Goal: Information Seeking & Learning: Learn about a topic

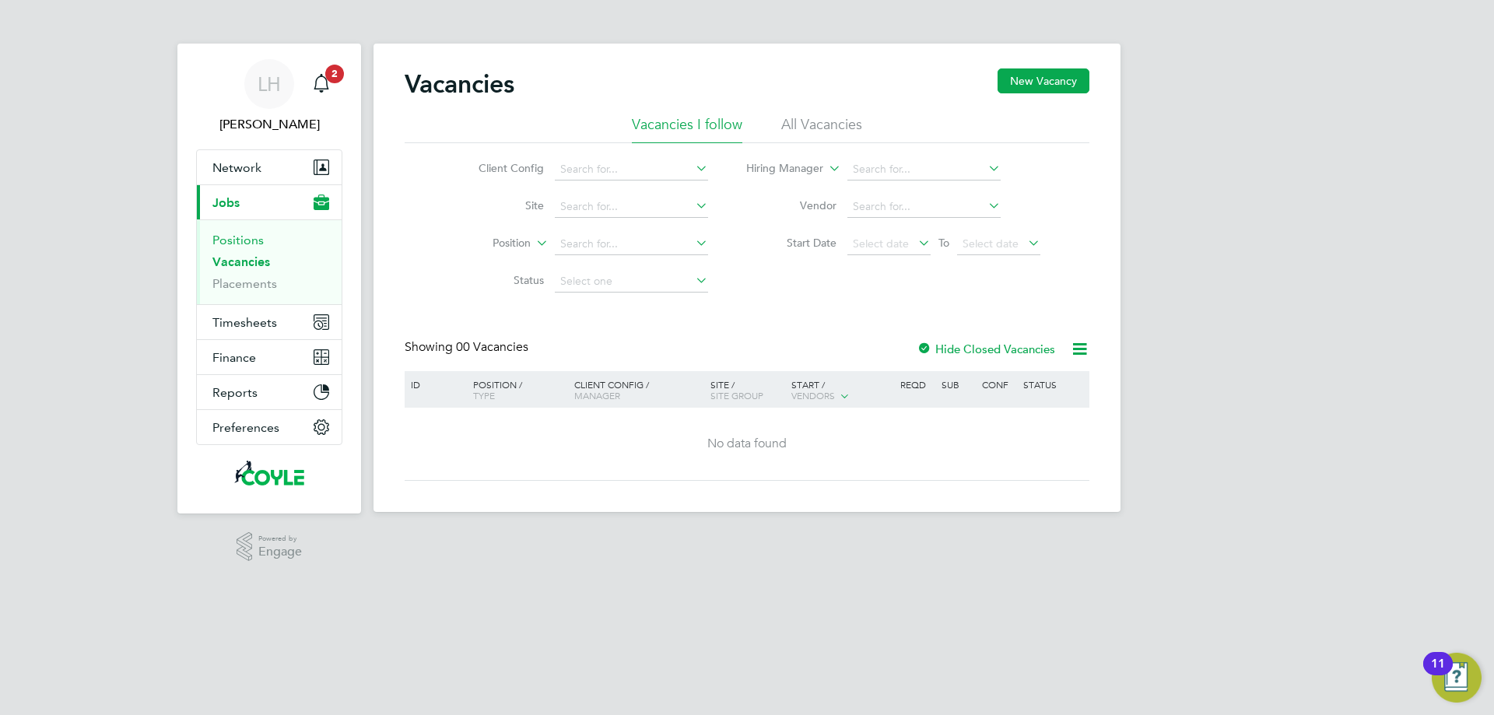
click at [245, 244] on link "Positions" at bounding box center [237, 240] width 51 height 15
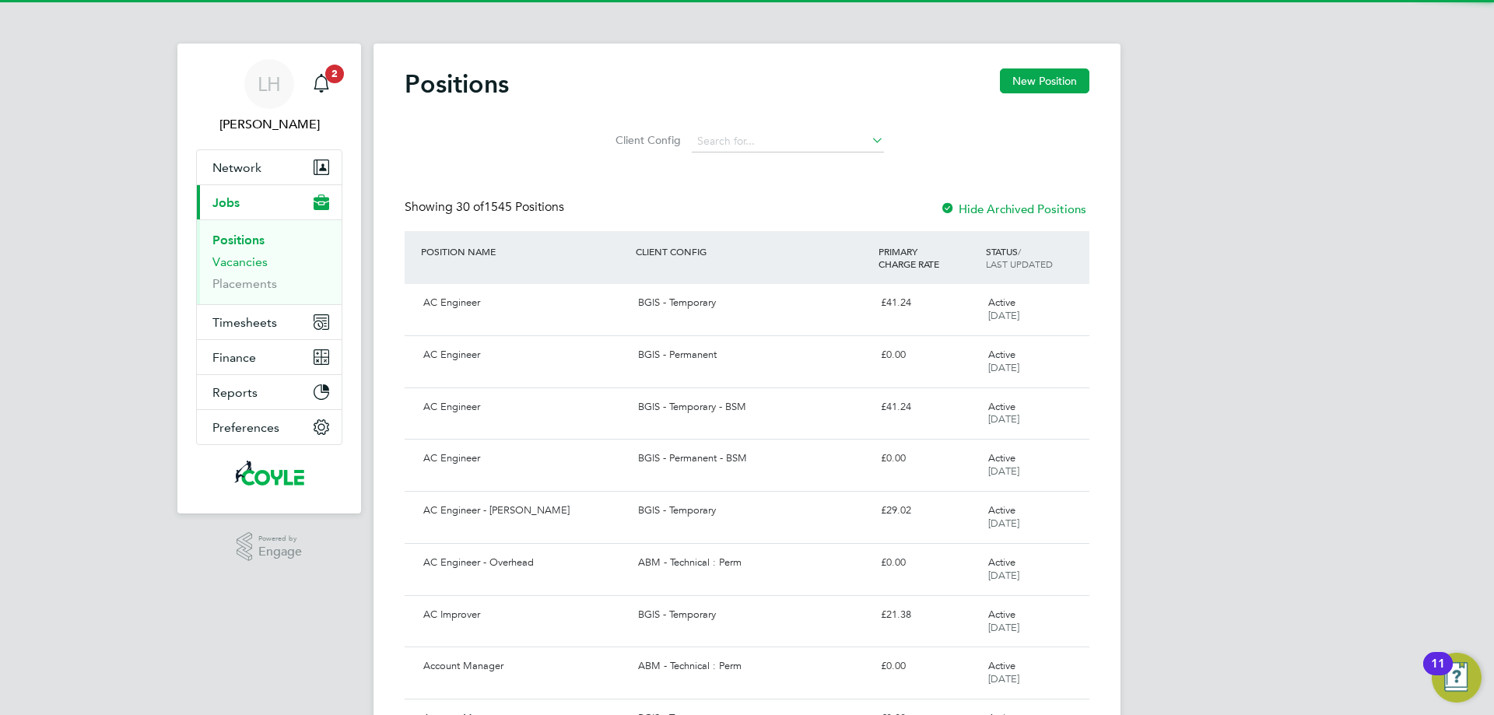
click at [248, 261] on link "Vacancies" at bounding box center [239, 261] width 55 height 15
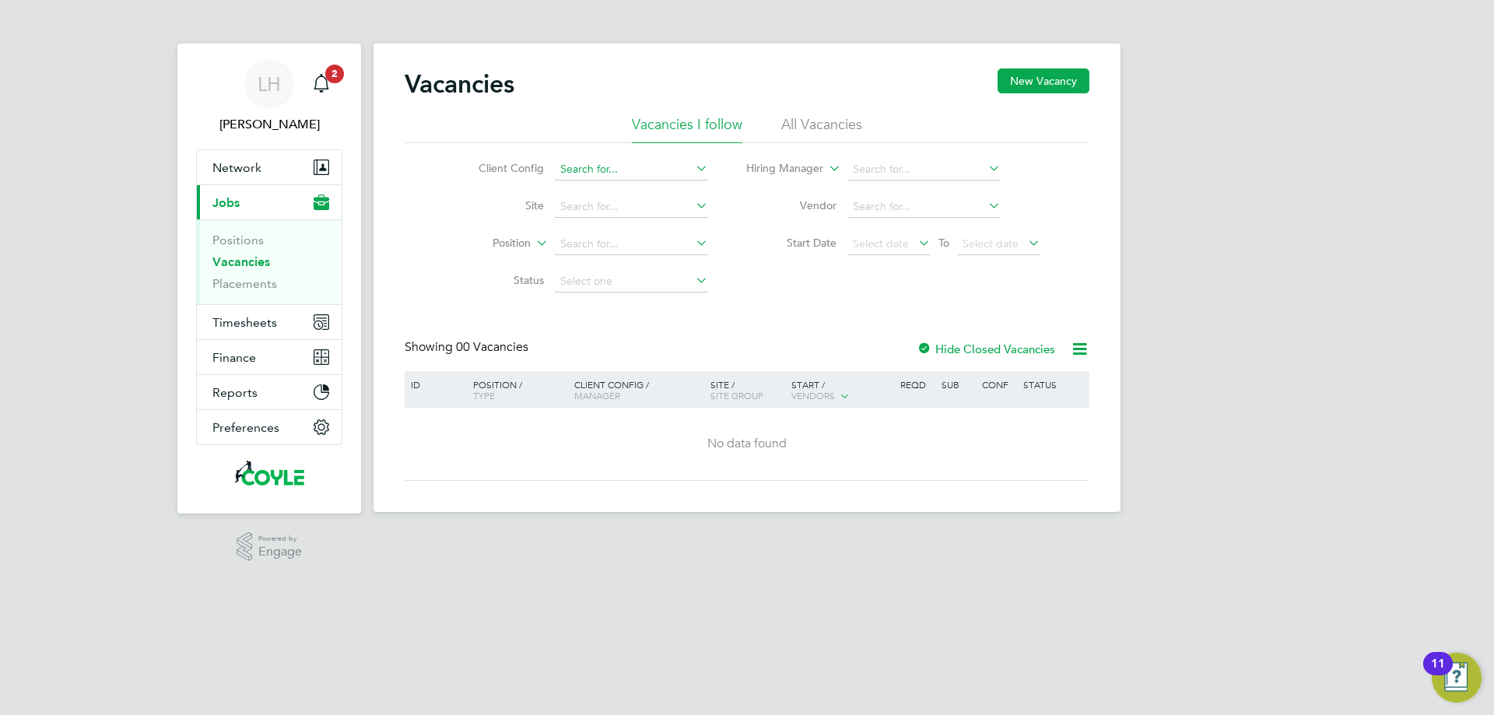
click at [665, 167] on input at bounding box center [631, 170] width 153 height 22
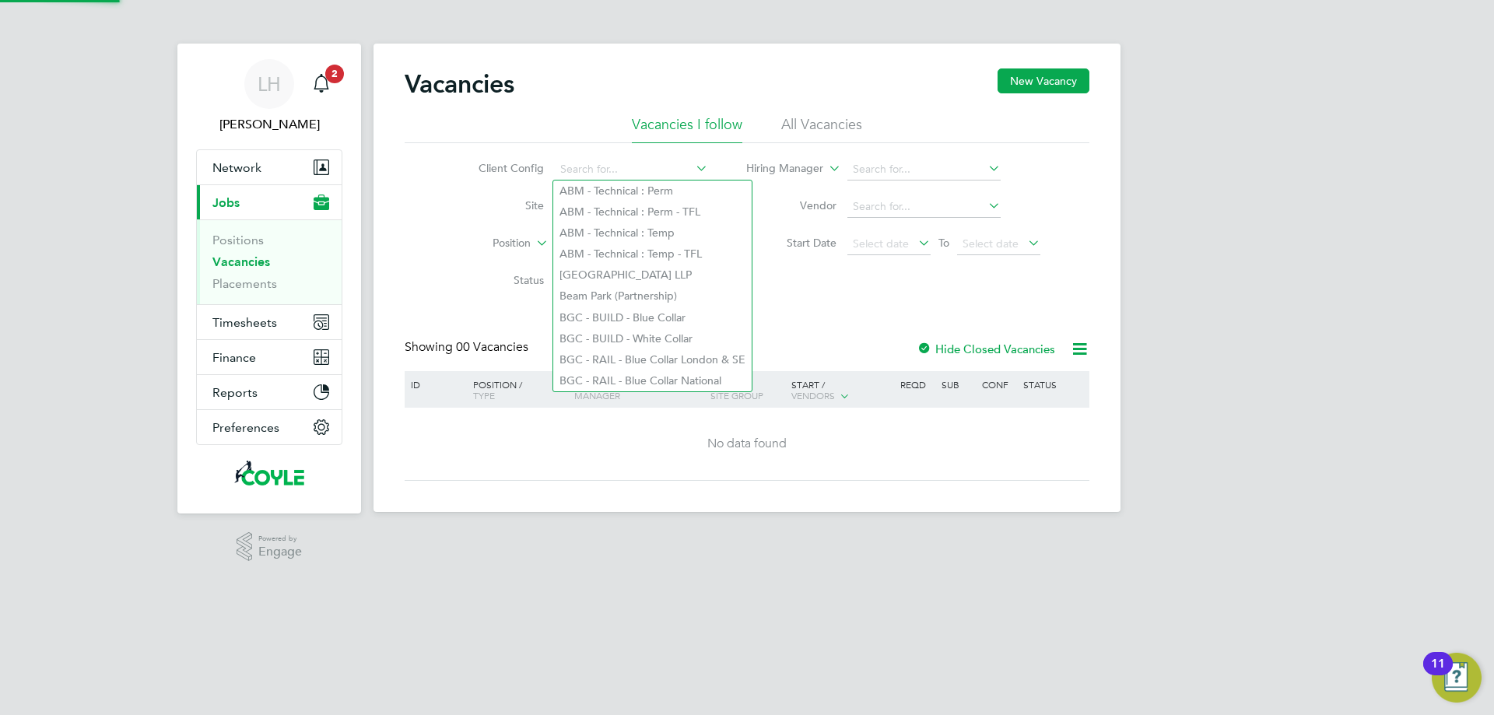
click at [784, 128] on li "All Vacancies" at bounding box center [821, 129] width 81 height 28
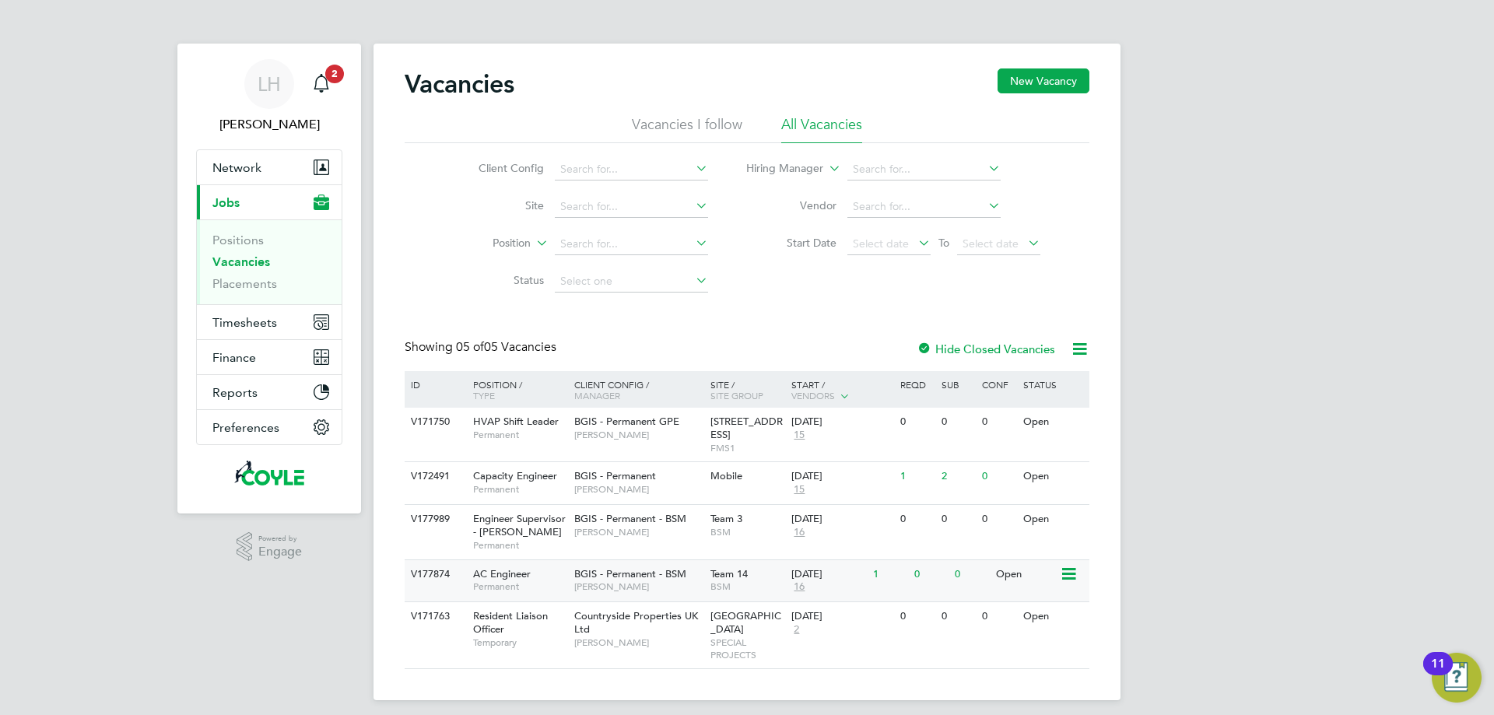
click at [500, 580] on span "AC Engineer" at bounding box center [502, 573] width 58 height 13
click at [503, 520] on span "Engineer Supervisor - [PERSON_NAME]" at bounding box center [519, 525] width 93 height 26
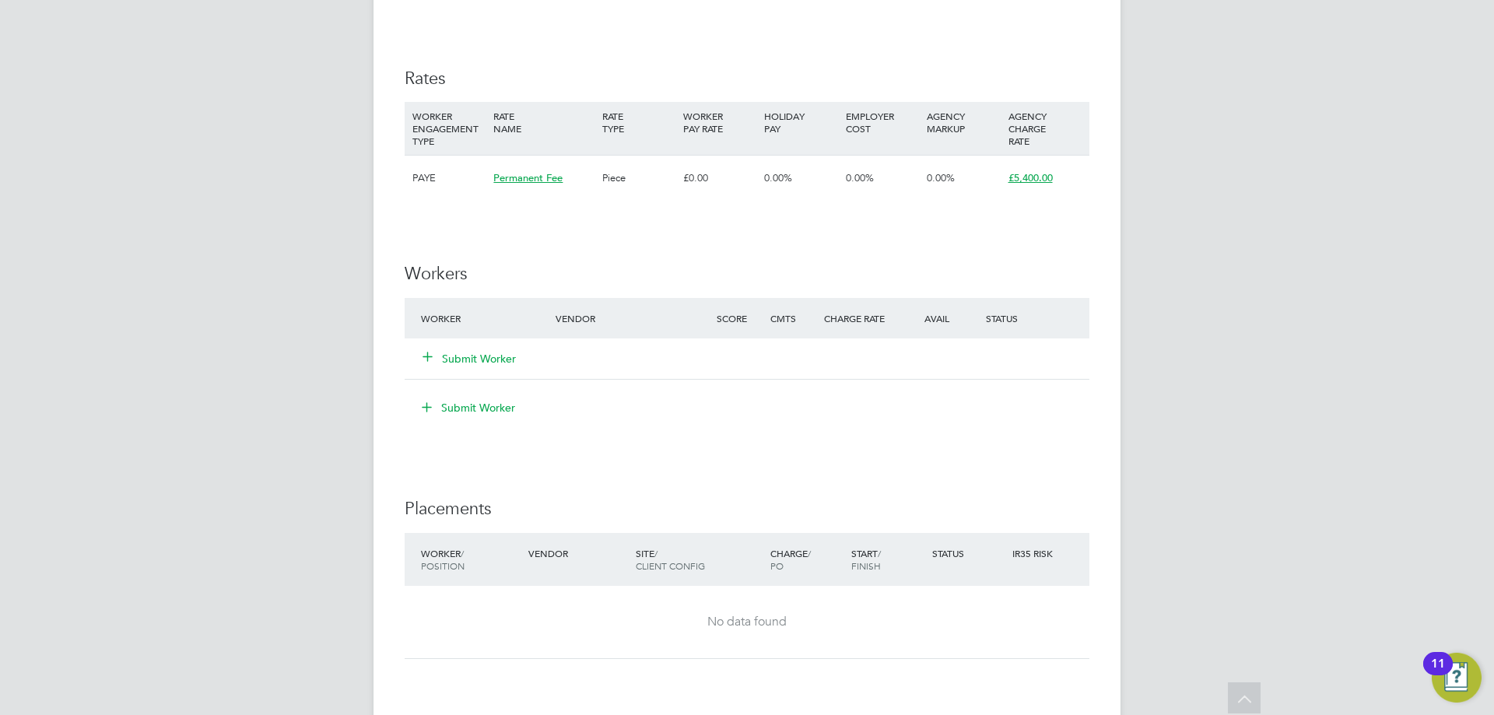
scroll to position [2540, 0]
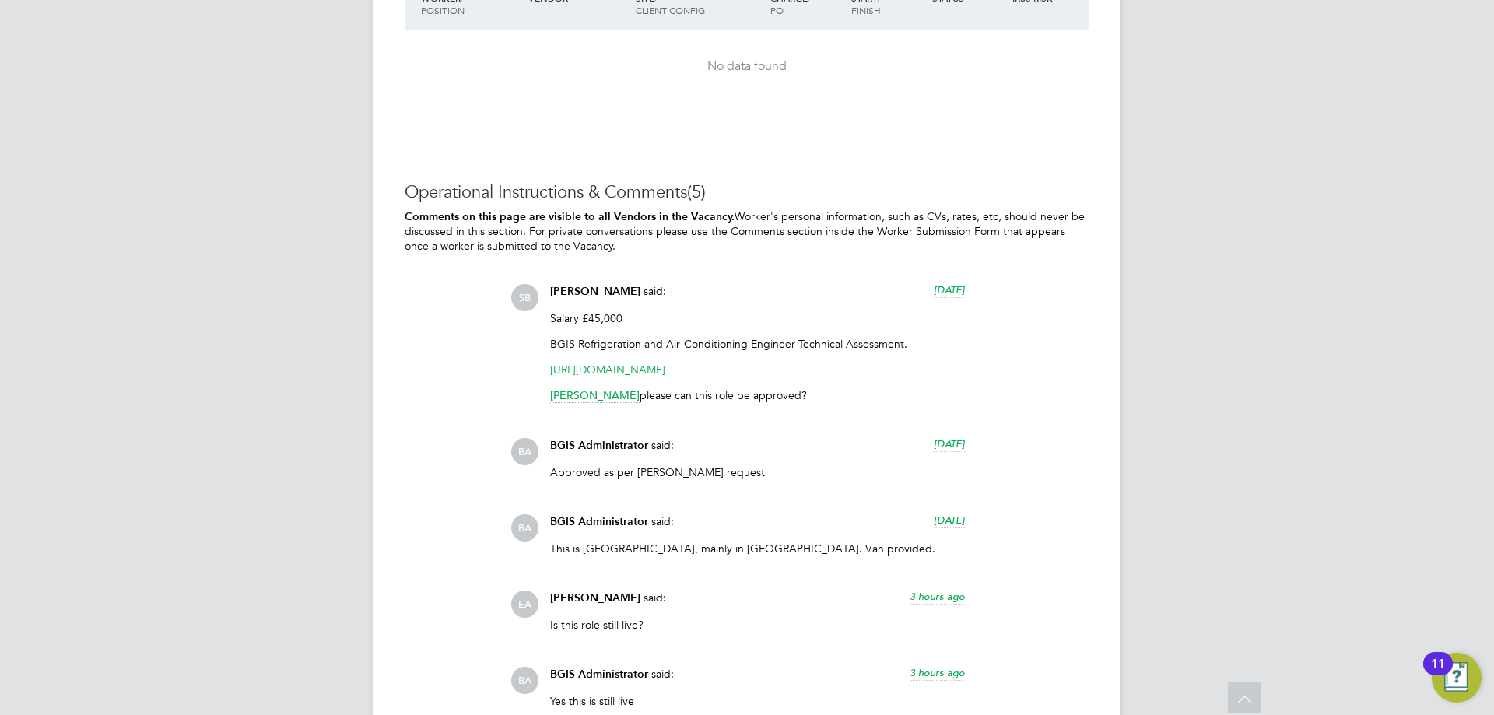
drag, startPoint x: 808, startPoint y: 352, endPoint x: 549, endPoint y: 352, distance: 259.9
click at [550, 352] on div "Salary £45,000 BGIS Refrigeration and Air-Conditioning Engineer Technical Asses…" at bounding box center [757, 362] width 415 height 103
copy link "https://www.testportal.net/test.html?t=xrggJU5in3c5"
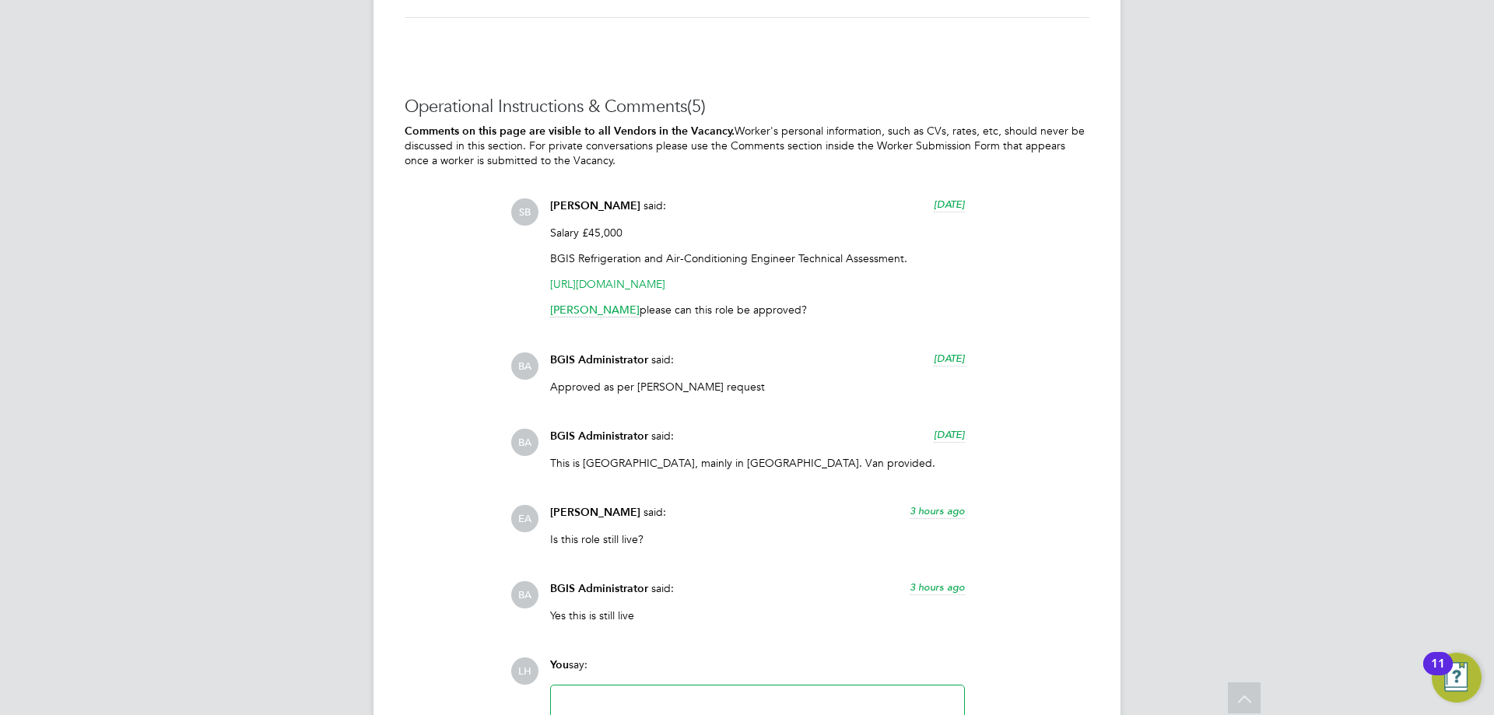
scroll to position [2783, 0]
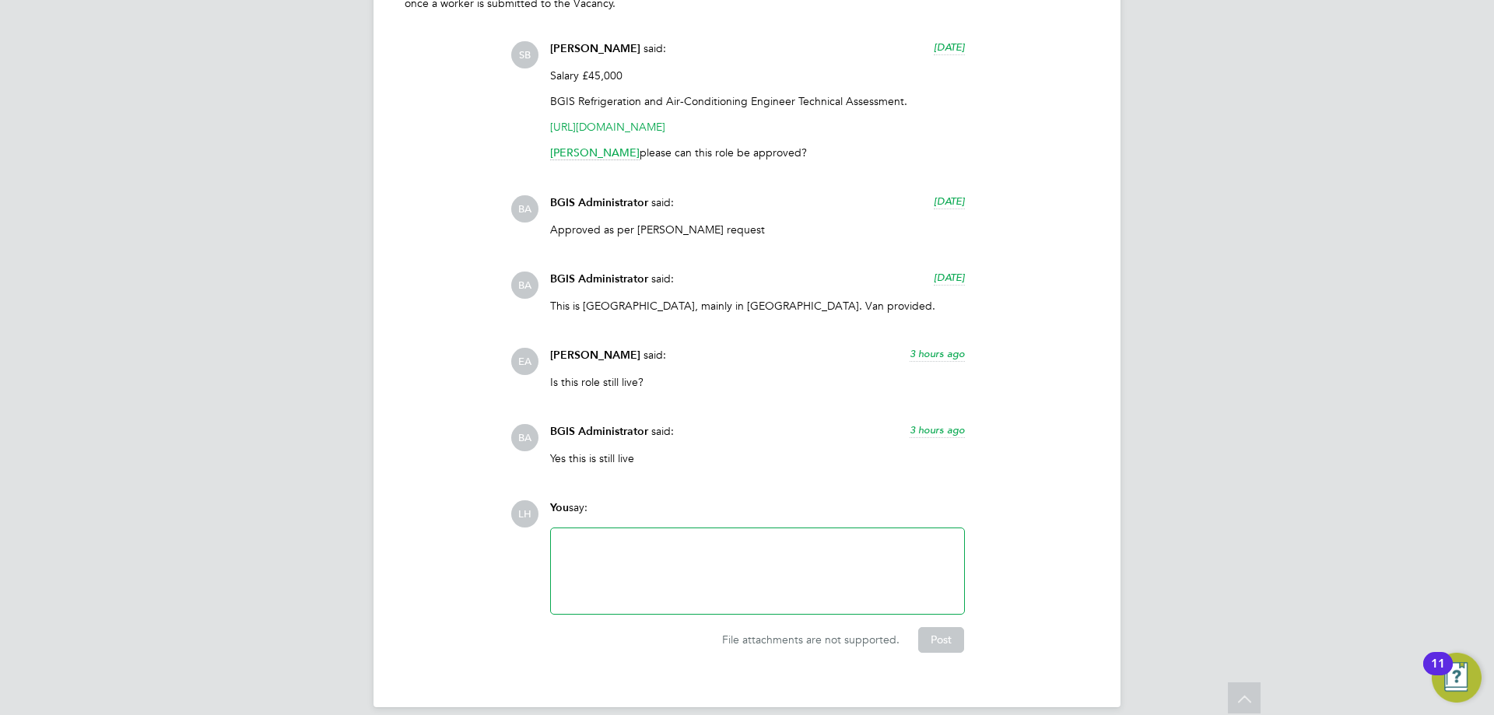
click at [591, 349] on span "Ellis Andrew" at bounding box center [595, 355] width 90 height 13
click at [563, 349] on span "Ellis Andrew" at bounding box center [595, 355] width 90 height 13
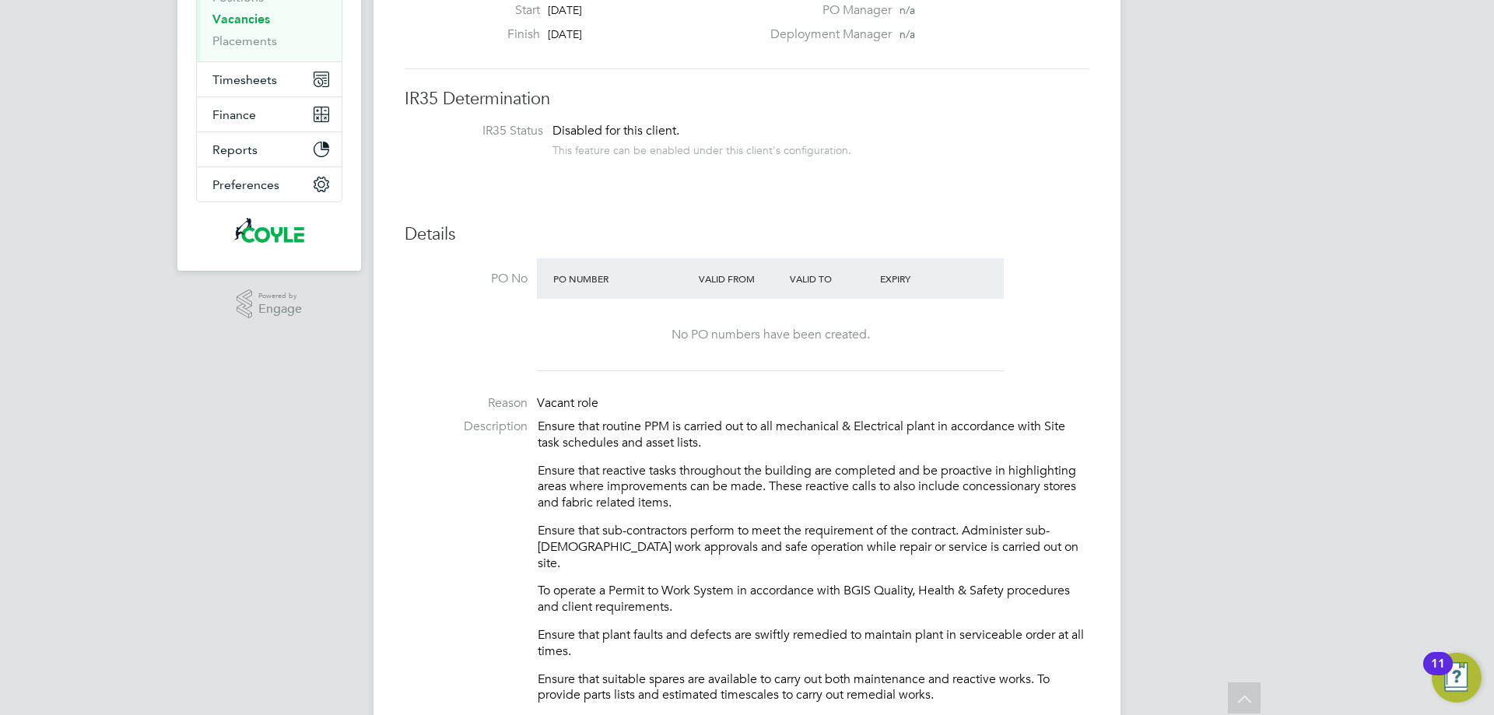
scroll to position [0, 0]
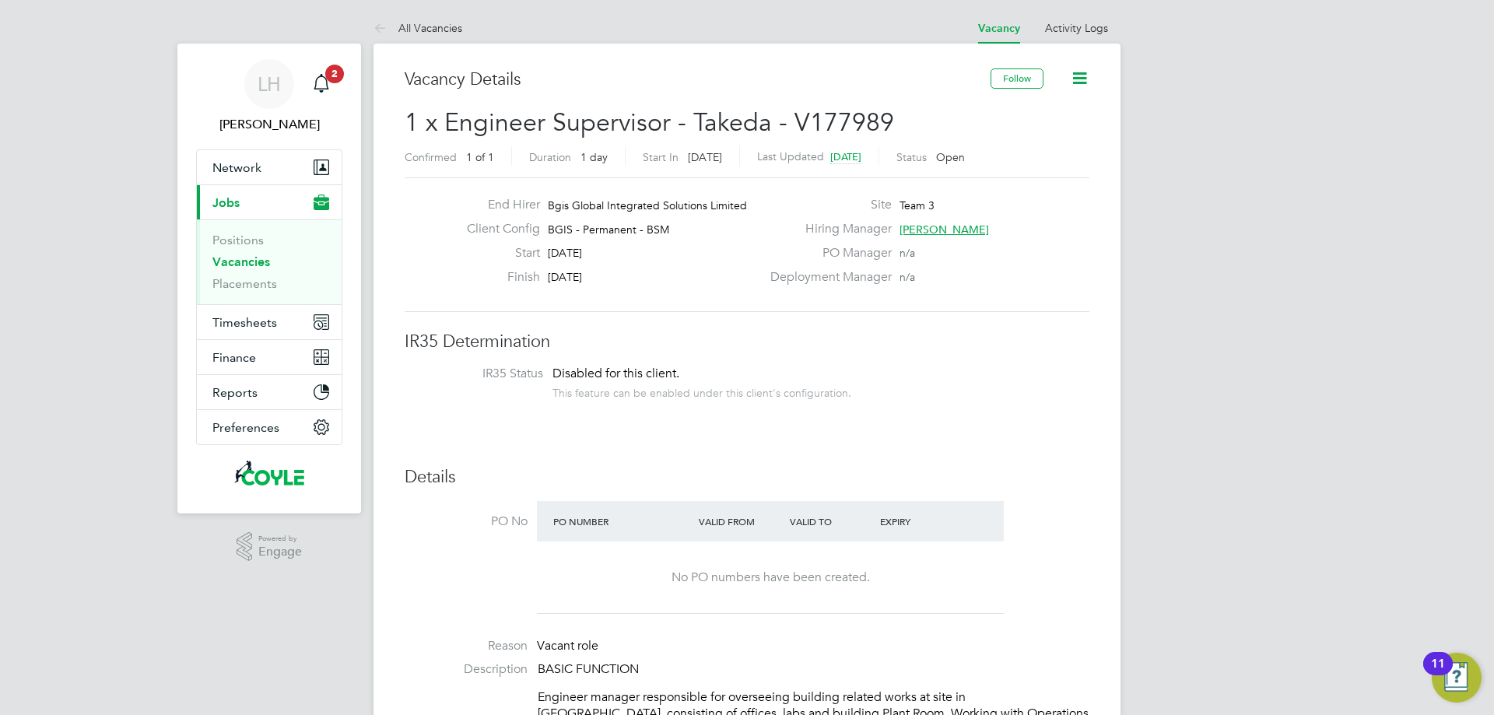
click at [737, 128] on span "1 x Engineer Supervisor - Takeda - V177989" at bounding box center [649, 122] width 489 height 30
copy span "Takeda"
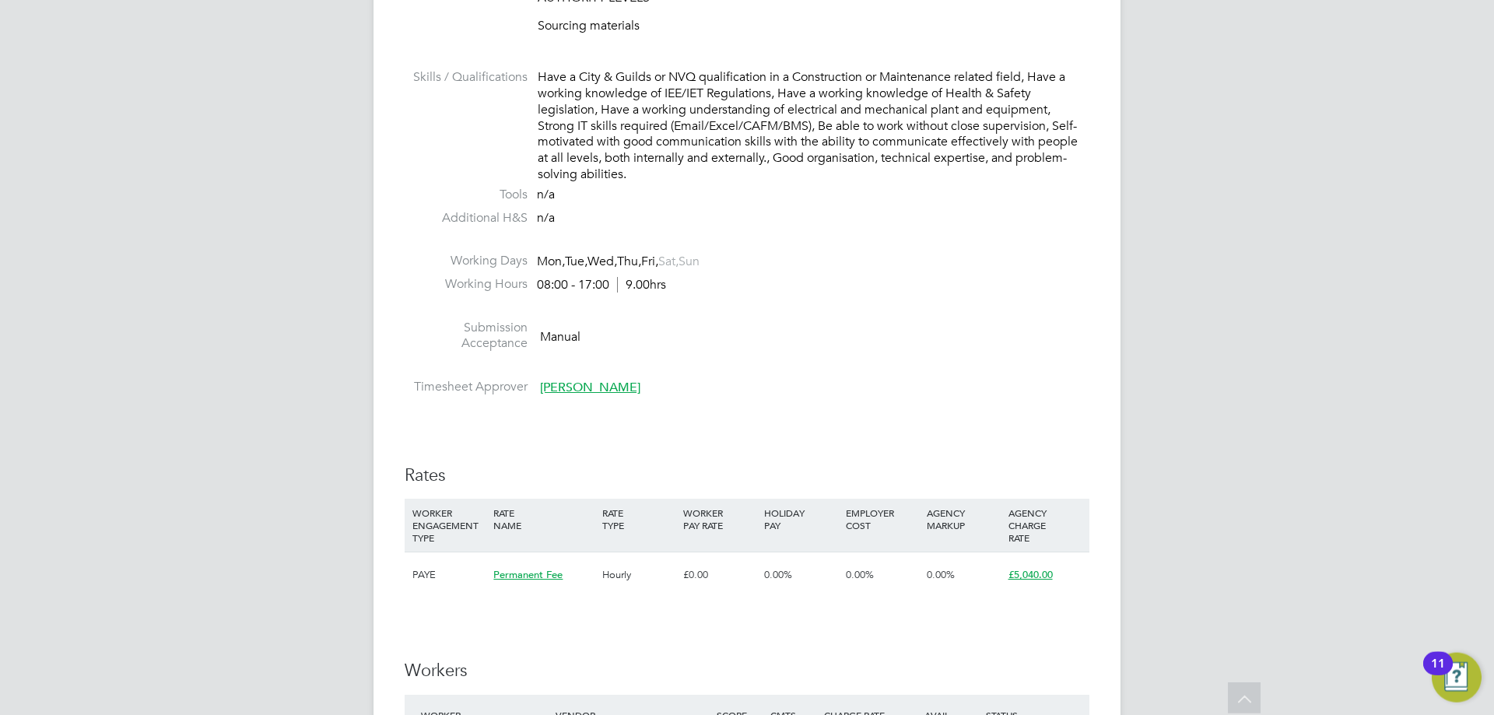
scroll to position [2321, 0]
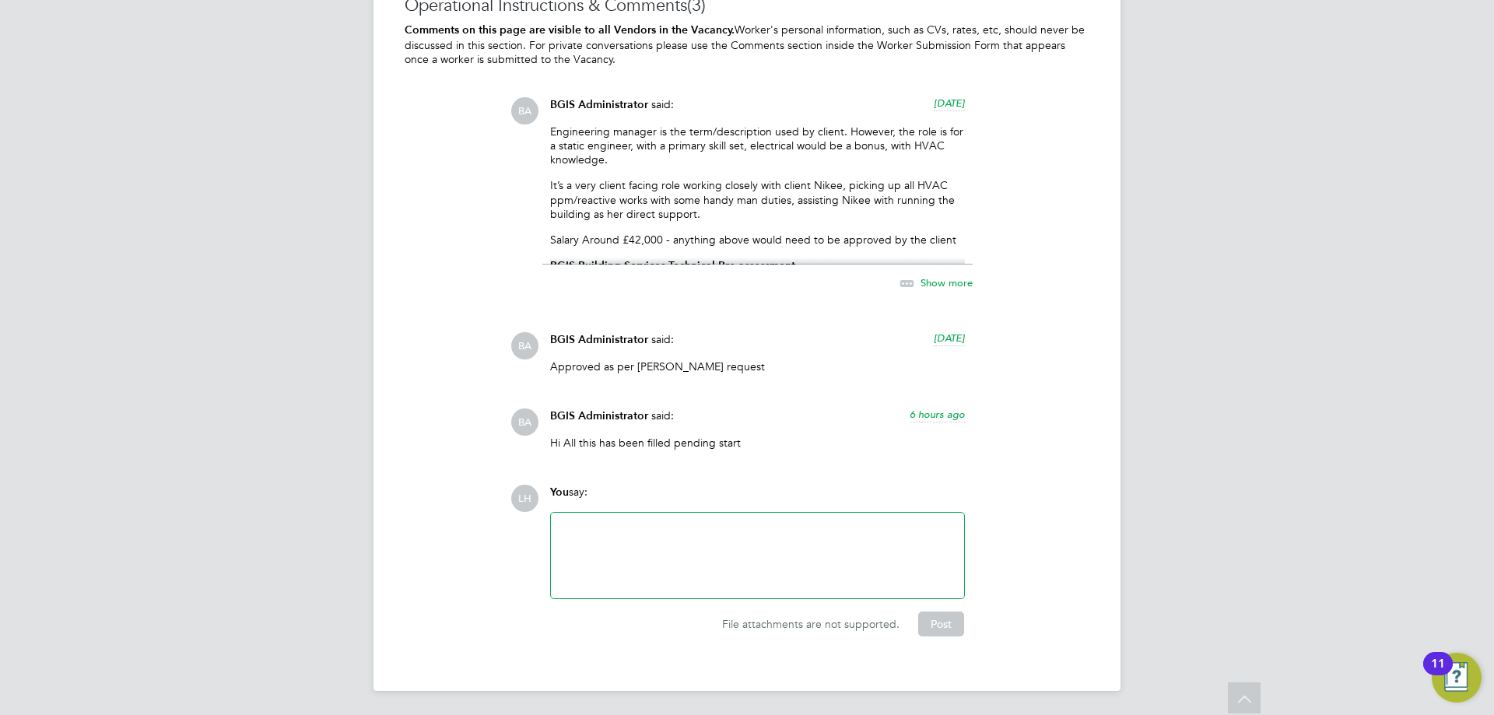
click at [658, 209] on p "It’s a very client facing role working closely with client Nikee, picking up al…" at bounding box center [757, 199] width 415 height 43
click at [680, 249] on div "Engineering manager is the term/description used by client. However, the role i…" at bounding box center [757, 195] width 415 height 140
drag, startPoint x: 692, startPoint y: 217, endPoint x: 717, endPoint y: 200, distance: 30.2
click at [717, 247] on div "Engineering manager is the term/description used by client. However, the role i…" at bounding box center [757, 195] width 415 height 140
click at [717, 198] on p "It’s a very client facing role working closely with client Nikee, picking up al…" at bounding box center [757, 199] width 415 height 43
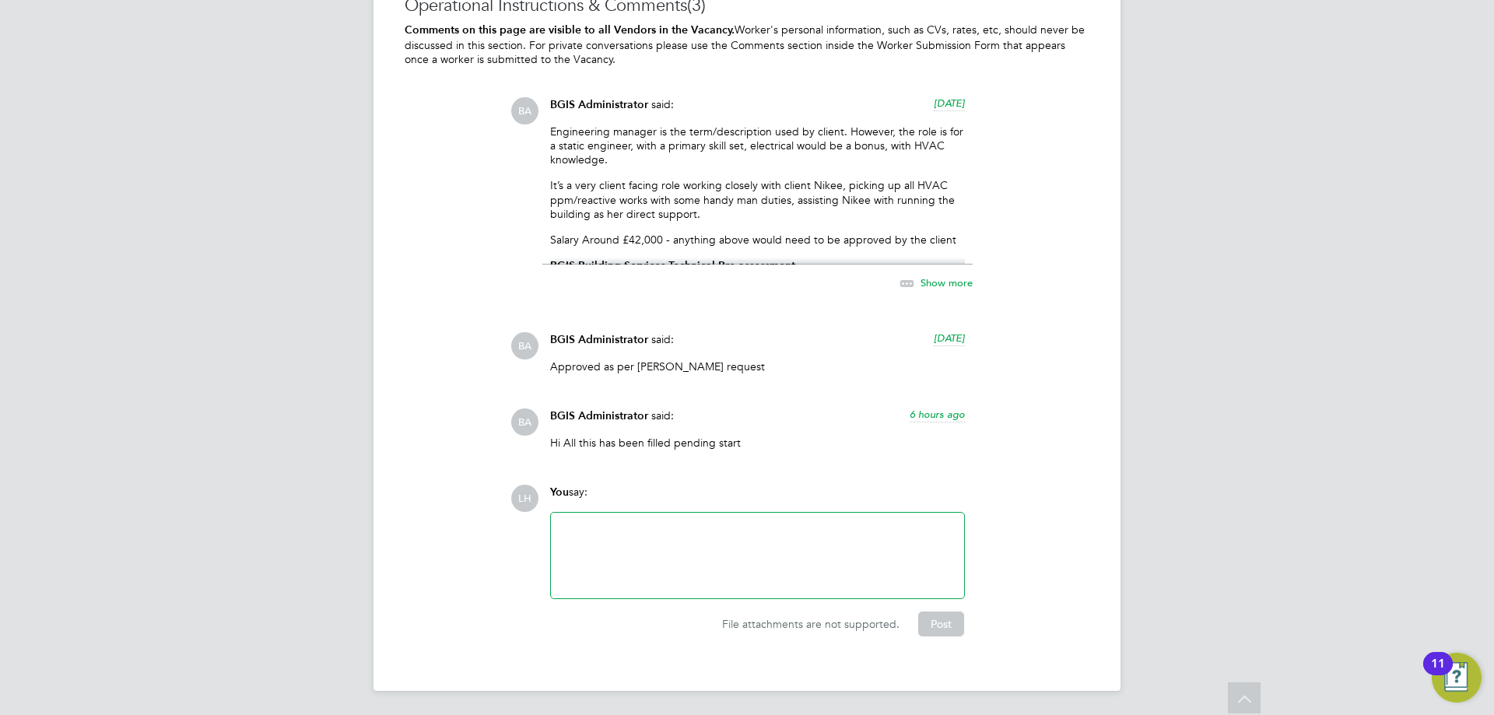
click at [942, 286] on span "Show more" at bounding box center [947, 282] width 52 height 13
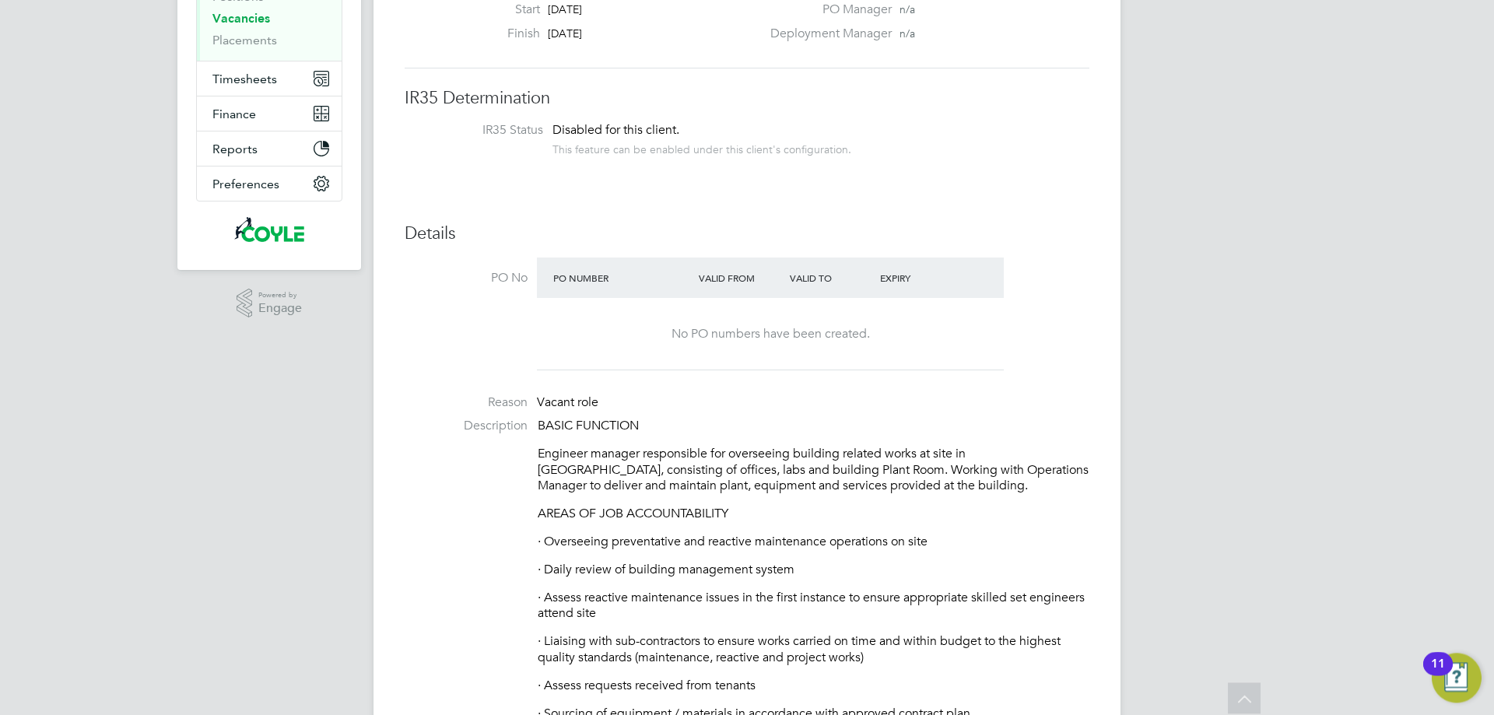
scroll to position [0, 0]
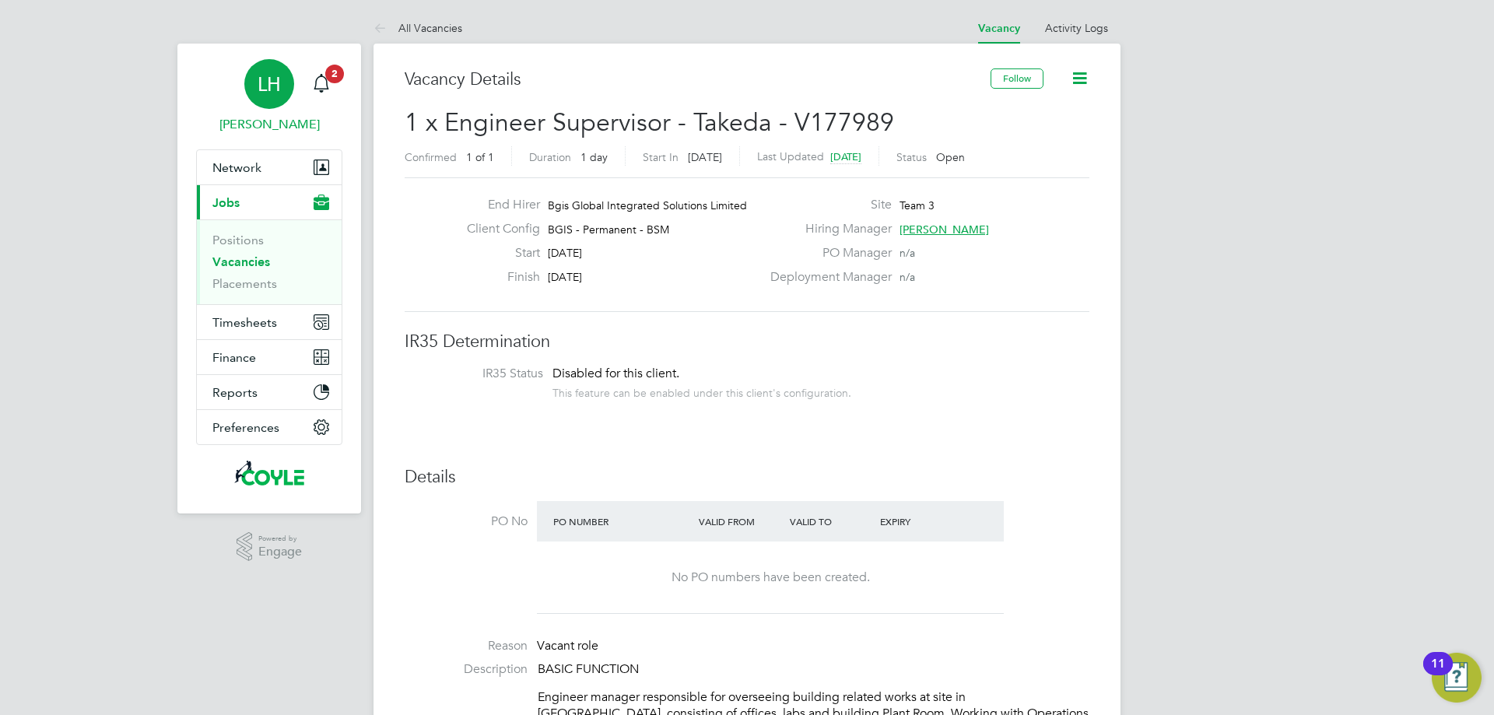
click at [279, 92] on span "LH" at bounding box center [269, 84] width 23 height 20
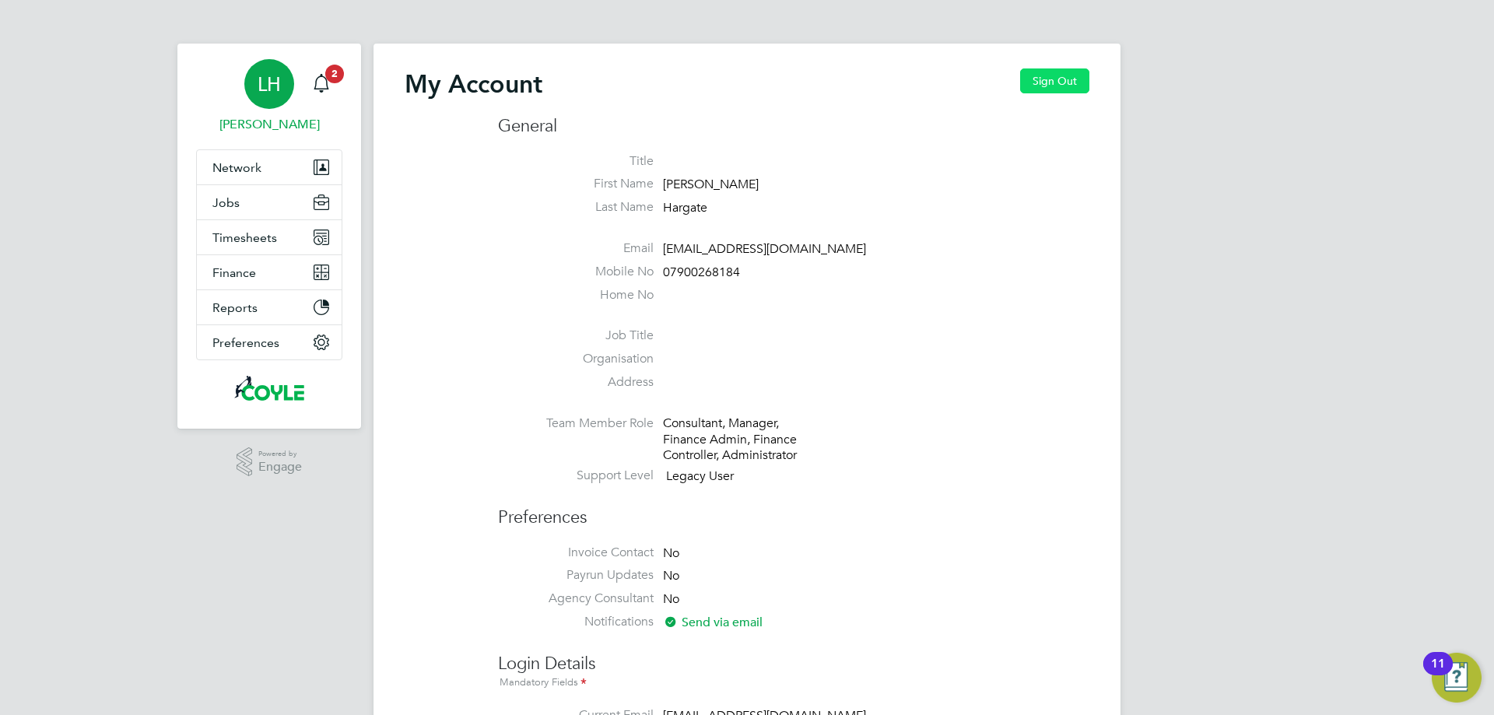
click at [1075, 81] on button "Sign Out" at bounding box center [1054, 80] width 69 height 25
